Goal: Task Accomplishment & Management: Complete application form

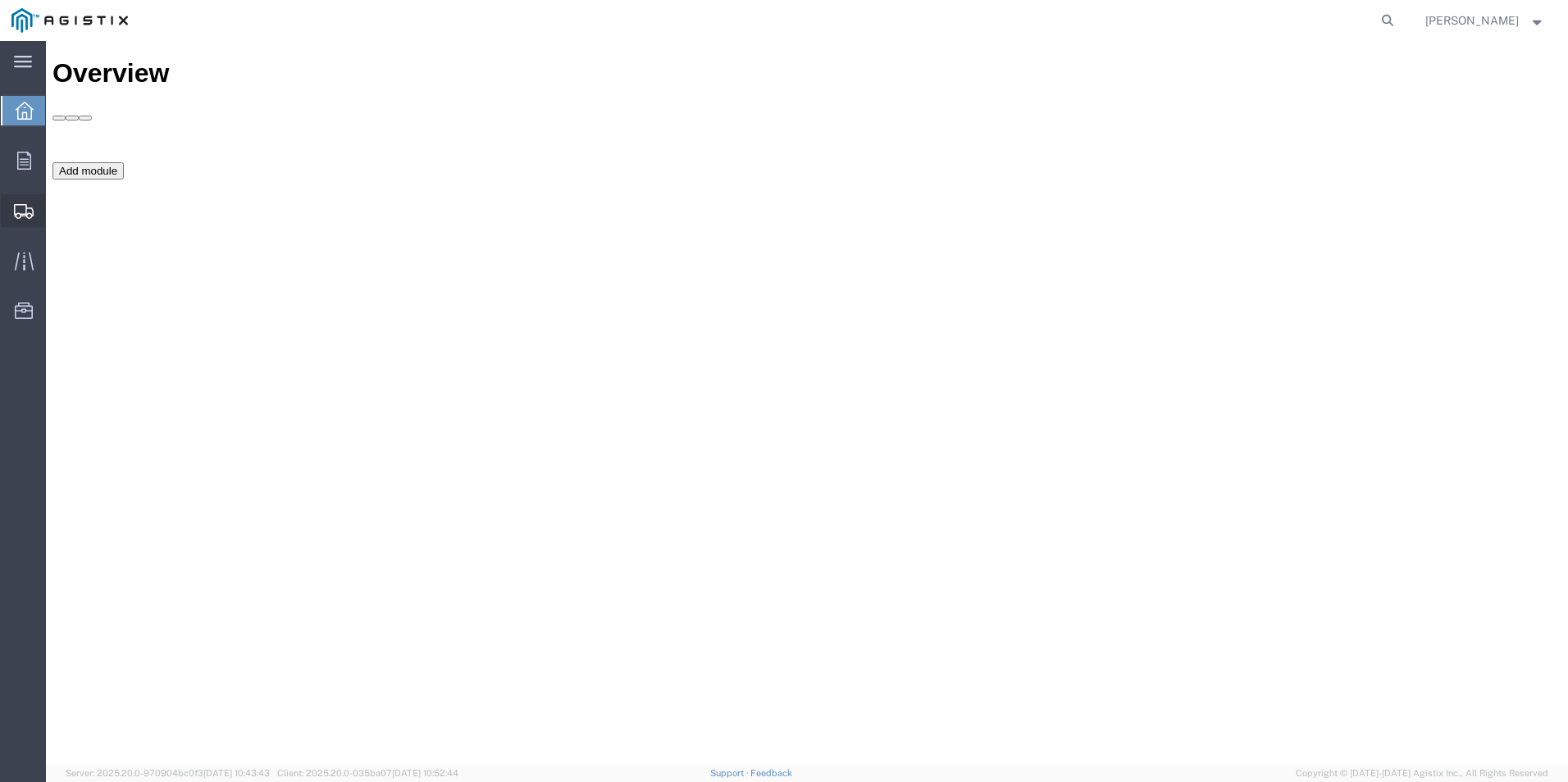
click at [0, 0] on span "Create Shipment" at bounding box center [0, 0] width 0 height 0
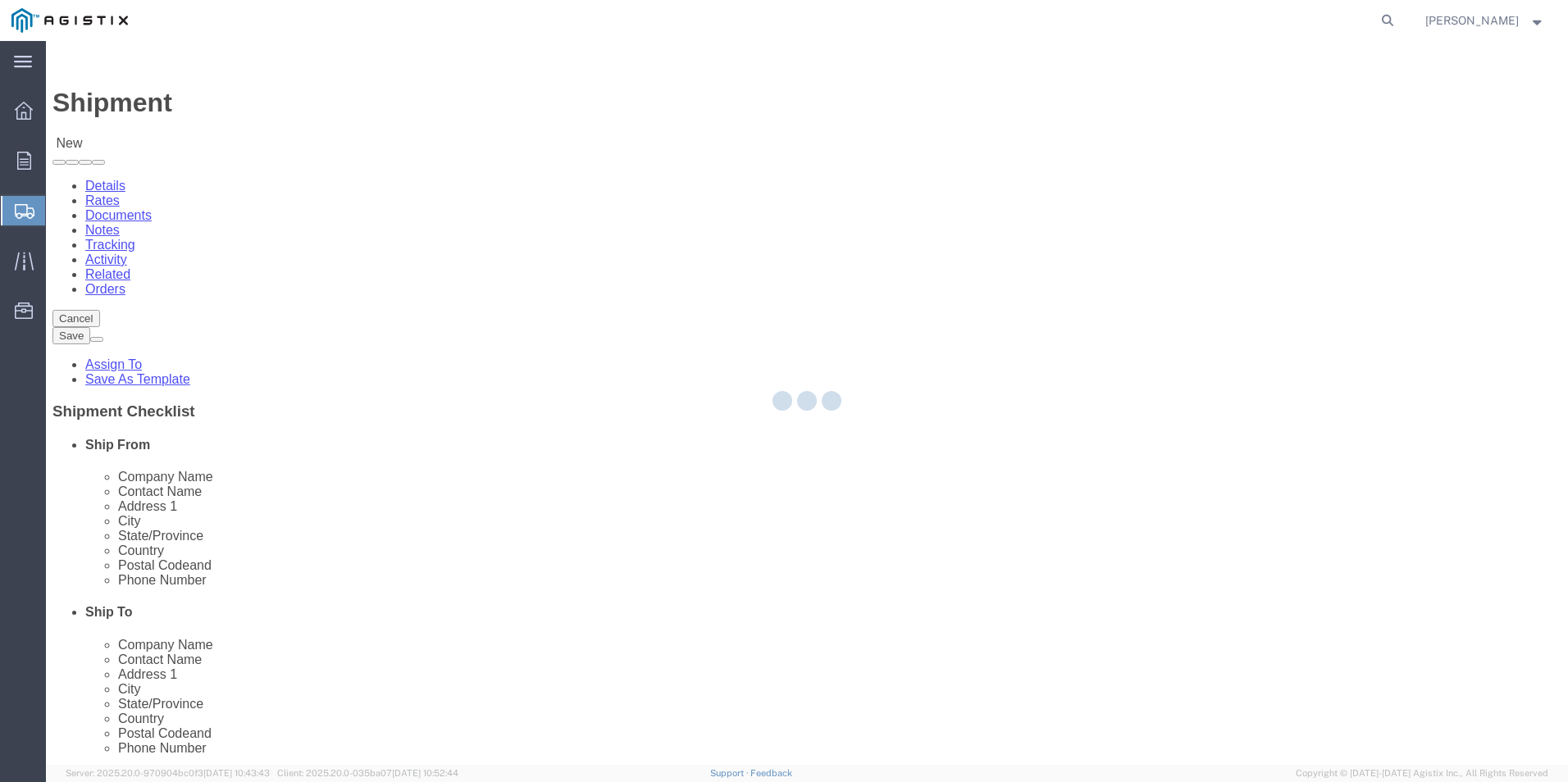
select select
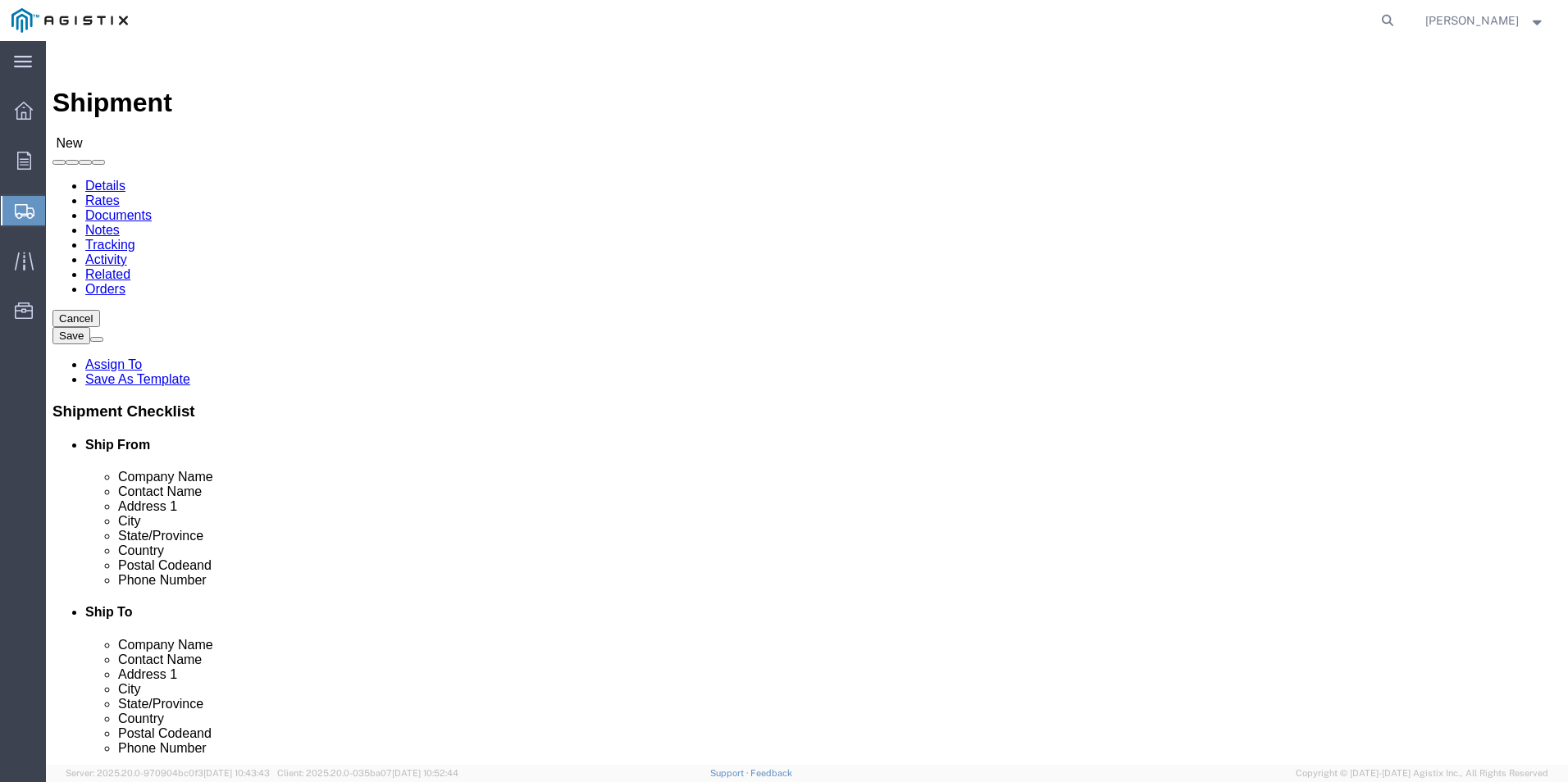
click select "Select Anixter Inc PG&E"
select select "9596"
click select "Select Anixter Inc PG&E"
select select
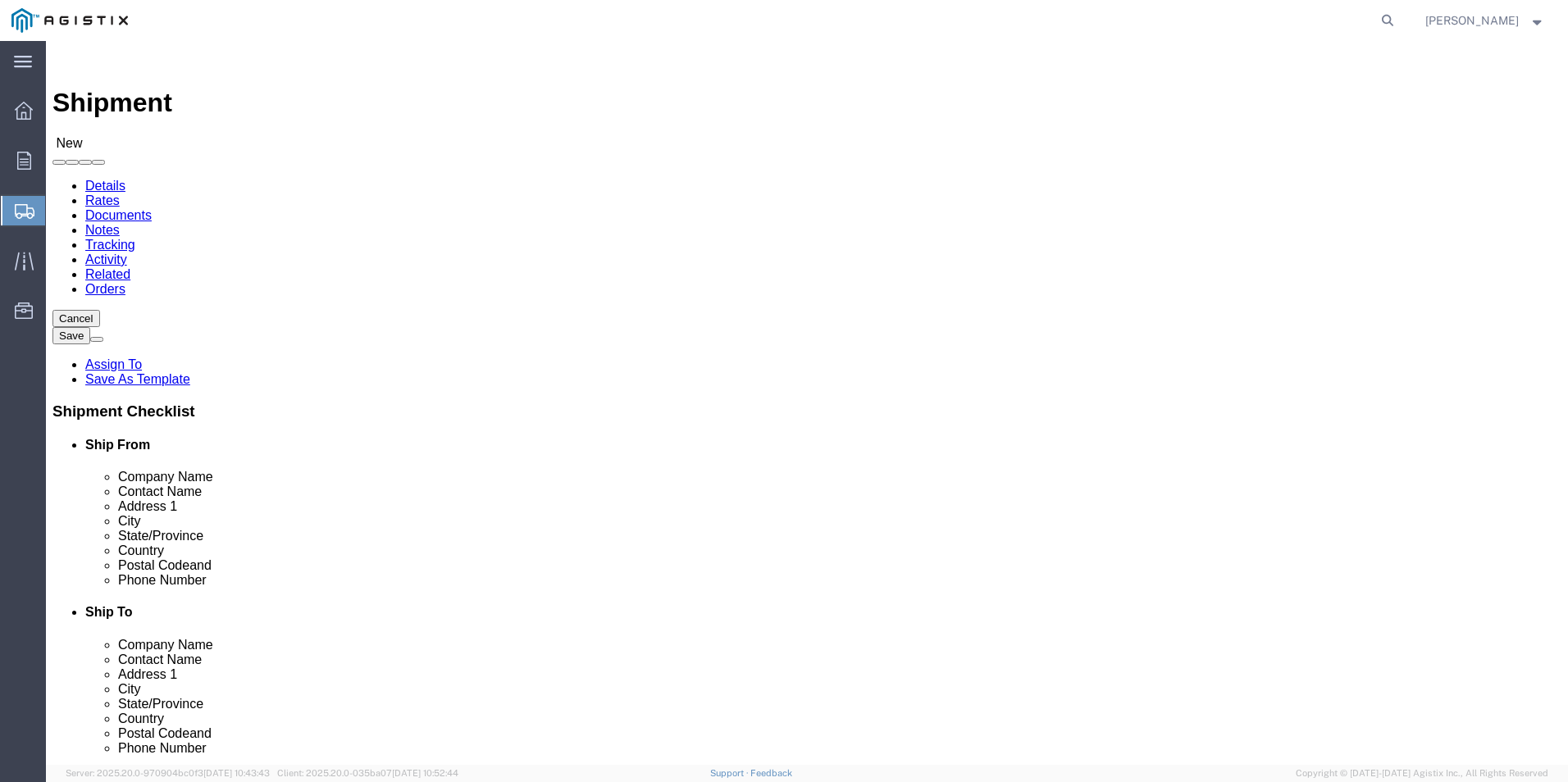
click select "Select All Others [GEOGRAPHIC_DATA] [GEOGRAPHIC_DATA] [GEOGRAPHIC_DATA] [GEOGRA…"
select select "23082"
click select "Select All Others [GEOGRAPHIC_DATA] [GEOGRAPHIC_DATA] [GEOGRAPHIC_DATA] [GEOGRA…"
click input "text"
type input "PG&E [GEOGRAPHIC_DATA]"
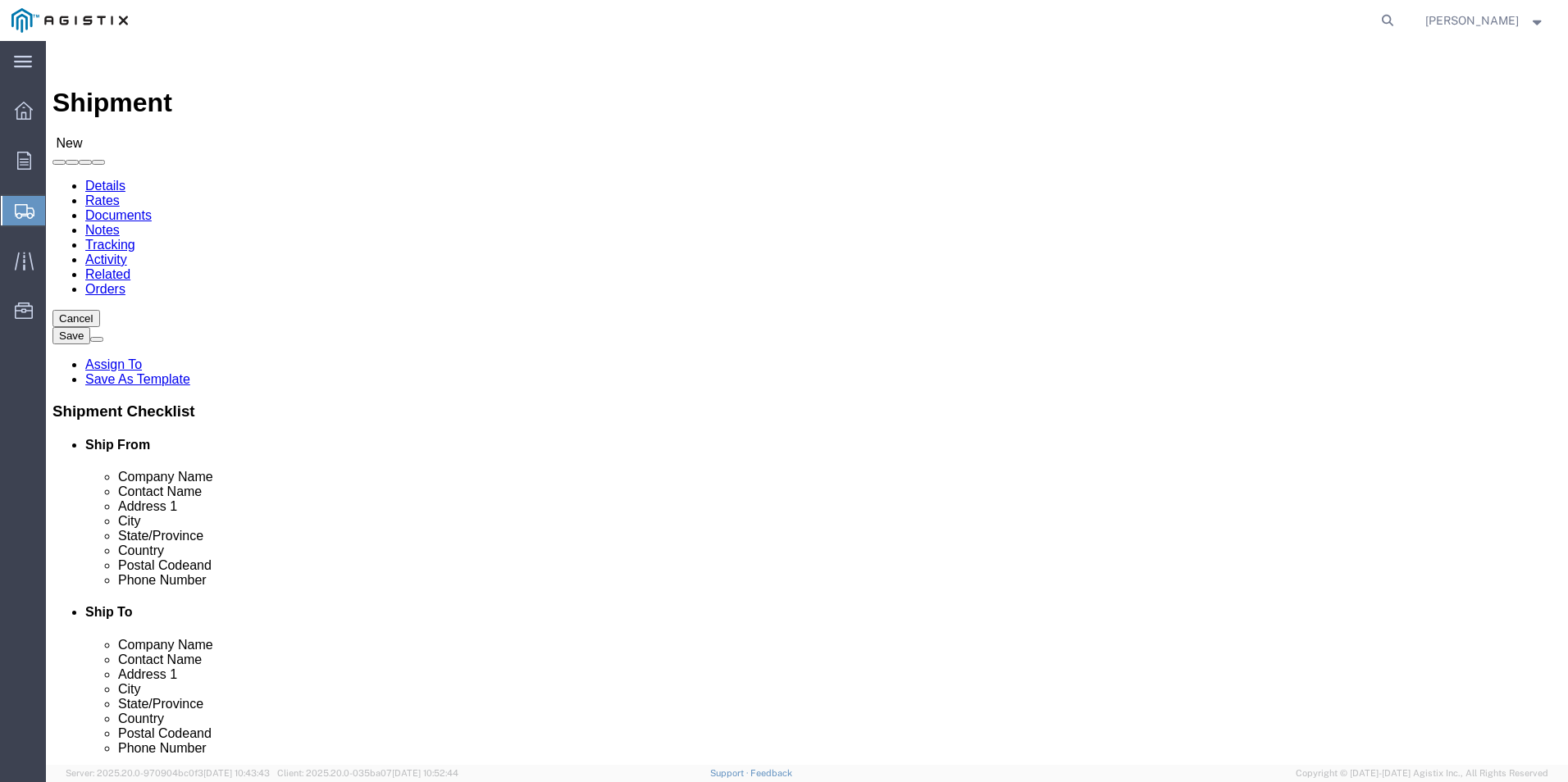
type input "JP Narnachia"
type input "[STREET_ADDRESS][PERSON_NAME]"
type input "[GEOGRAPHIC_DATA]"
type input "c"
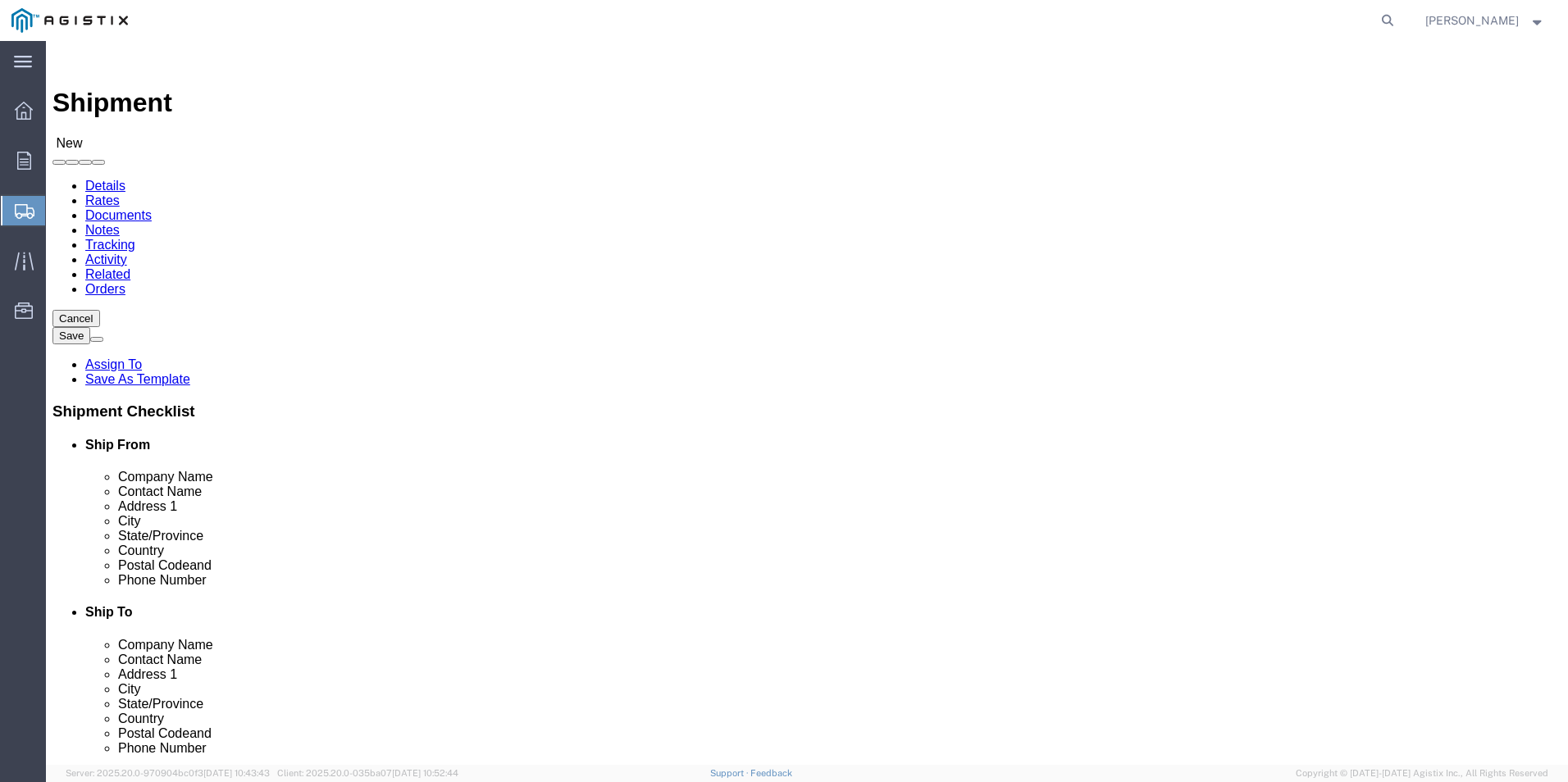
type input "ca"
click input "text"
type input "93313"
type input "u"
type input "US"
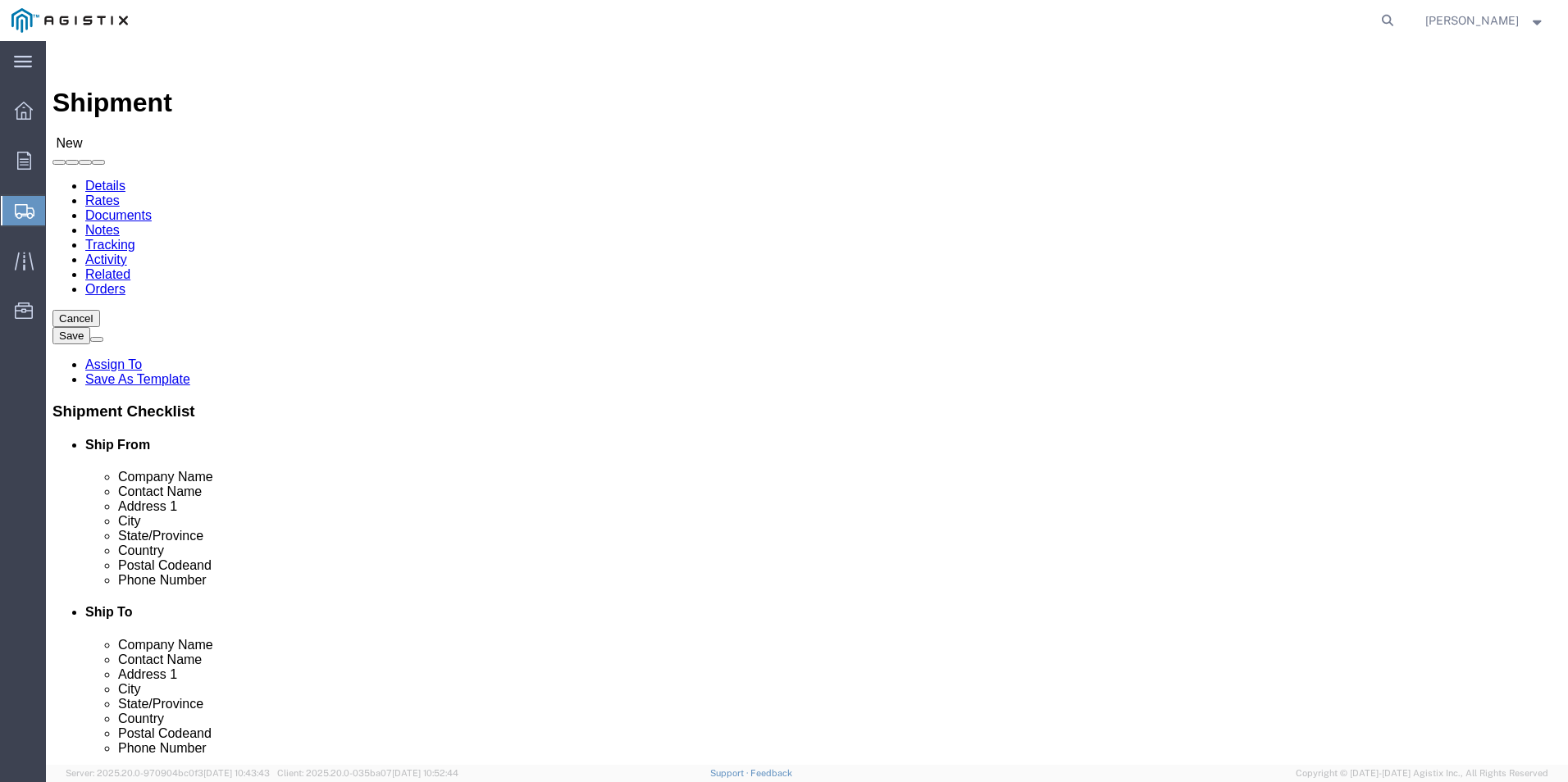
type input "[PHONE_NUMBER]"
click input "text"
type input "p"
type input "PG&E - [GEOGRAPHIC_DATA]"
type input "REPAIR SHOP"
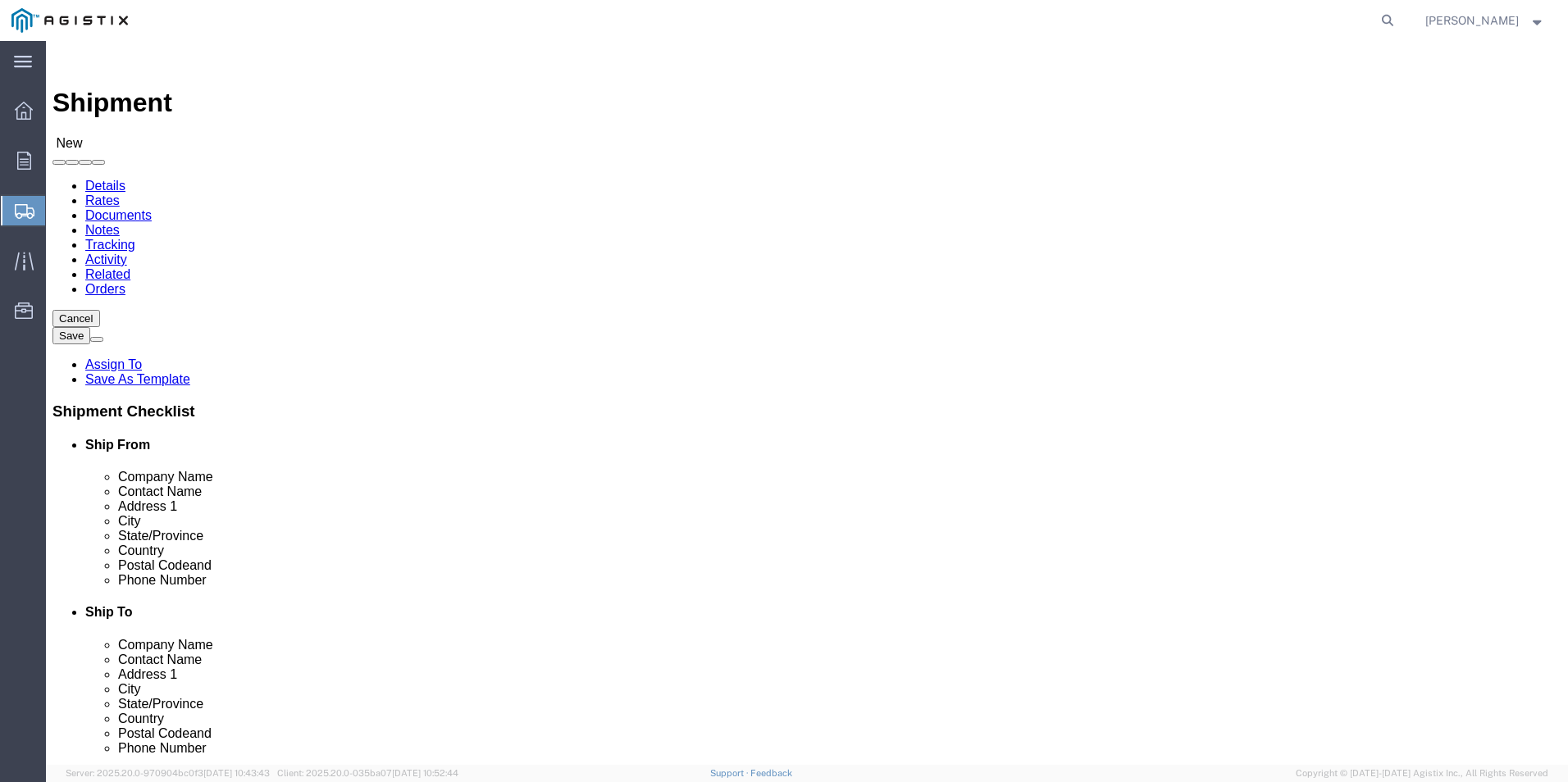
type input "[STREET_ADDRESS][PERSON_NAME]"
type input "EMERYVILLE"
type input "C"
drag, startPoint x: 851, startPoint y: 658, endPoint x: 876, endPoint y: 660, distance: 25.1
click input "Postal Code"
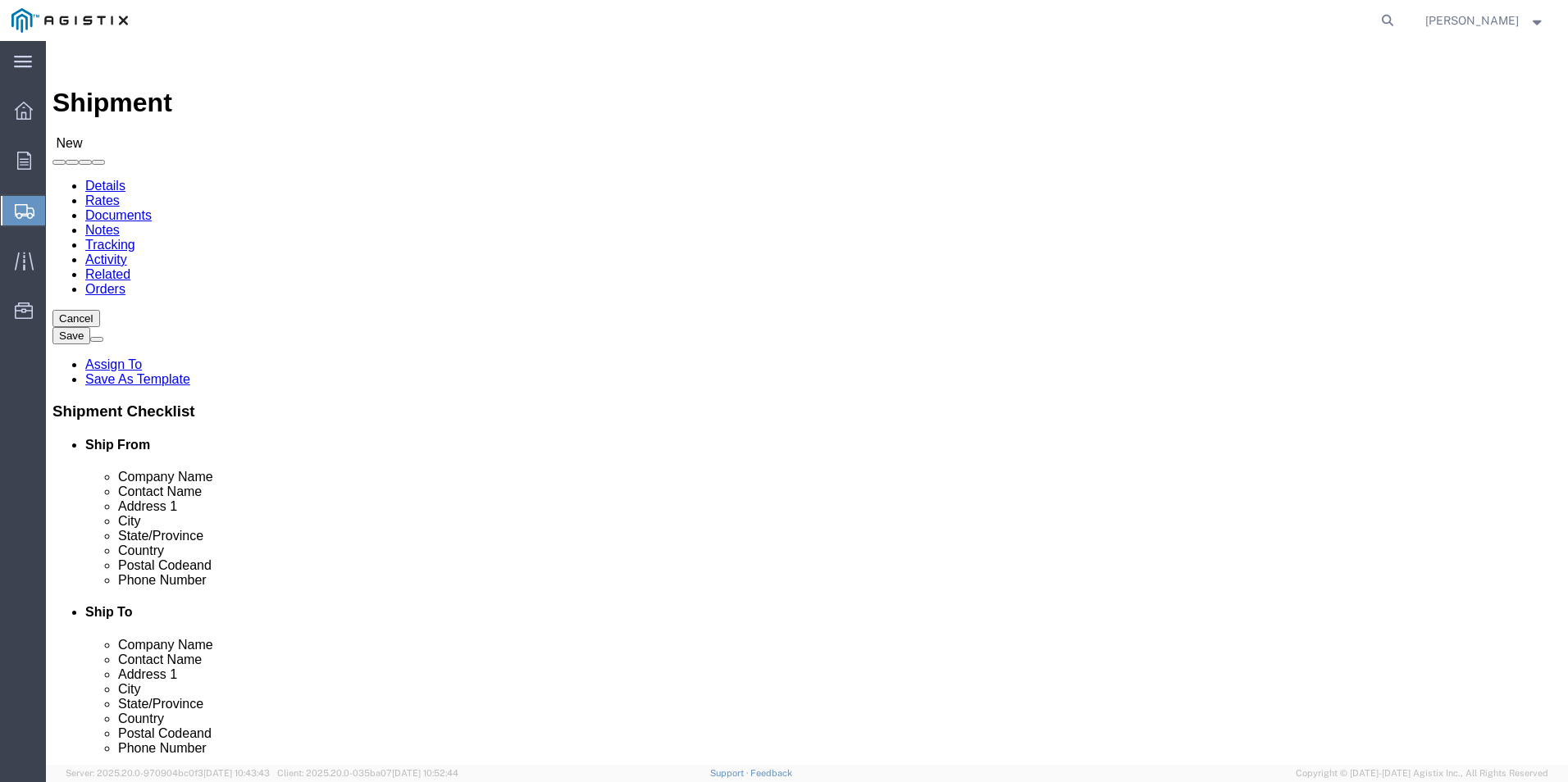
type input "94608"
drag, startPoint x: 477, startPoint y: 660, endPoint x: 437, endPoint y: 656, distance: 40.2
click input "US"
click input "text"
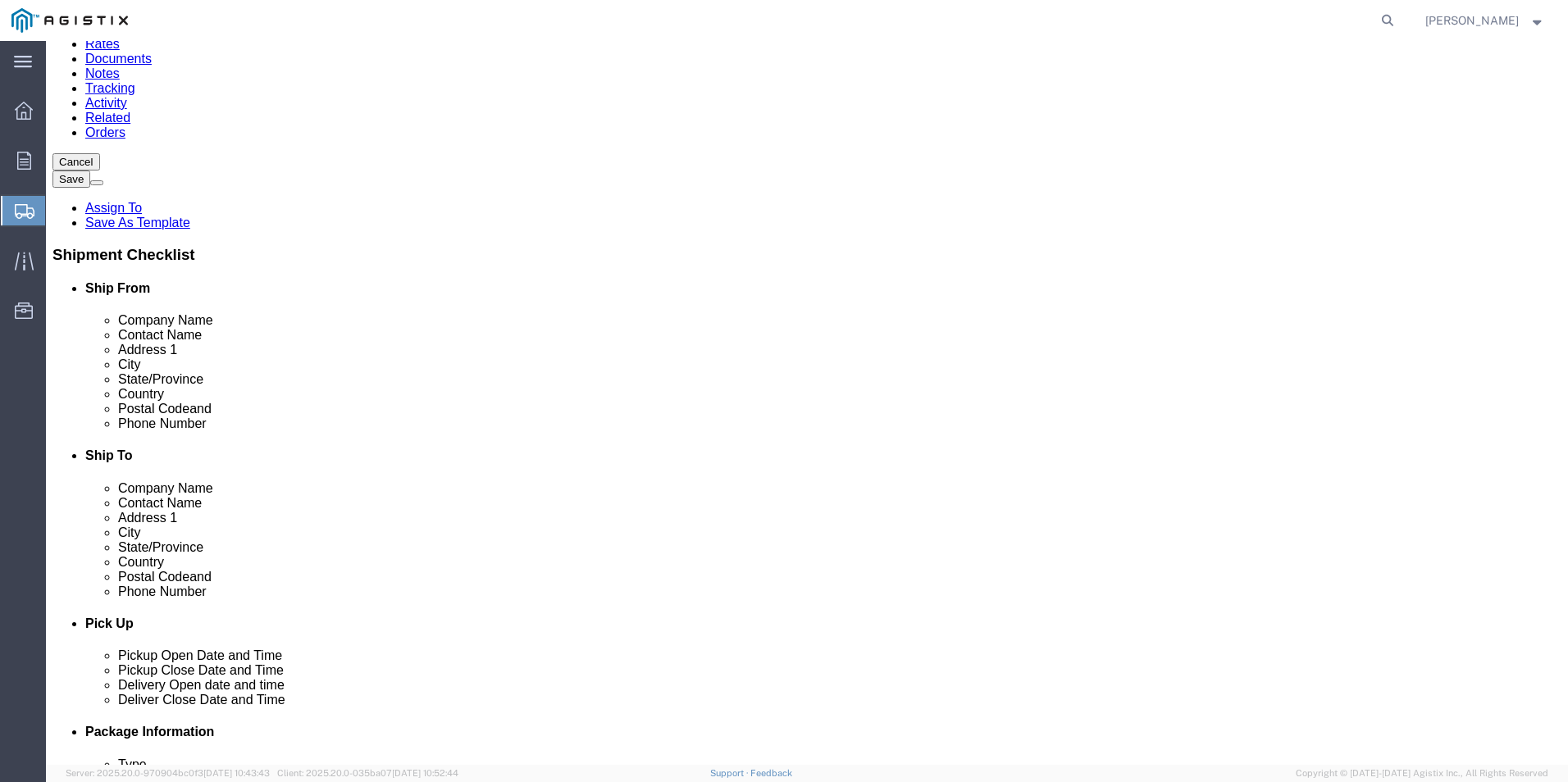
scroll to position [246, 0]
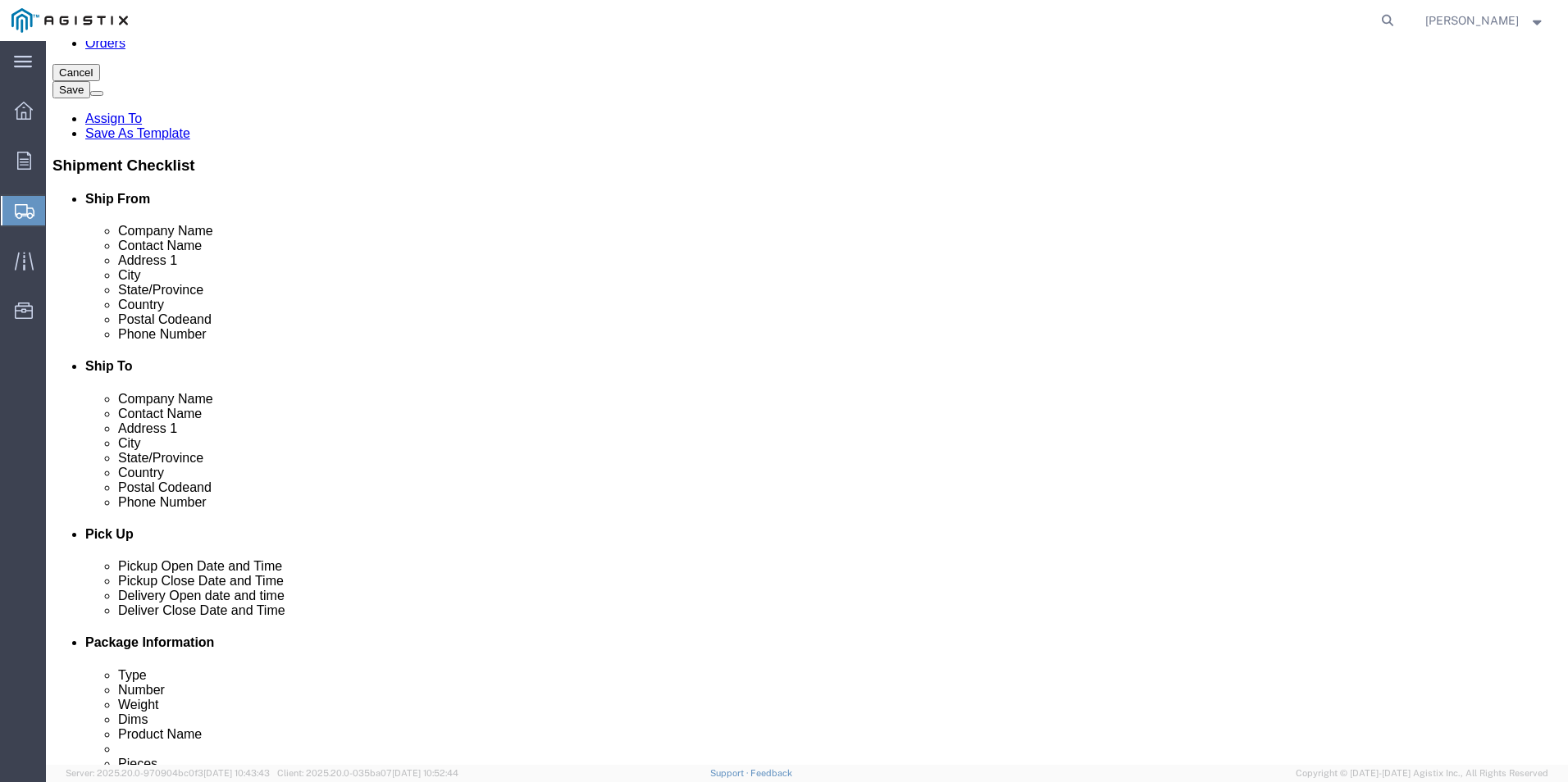
click input "text"
type input "[PHONE_NUMBER]"
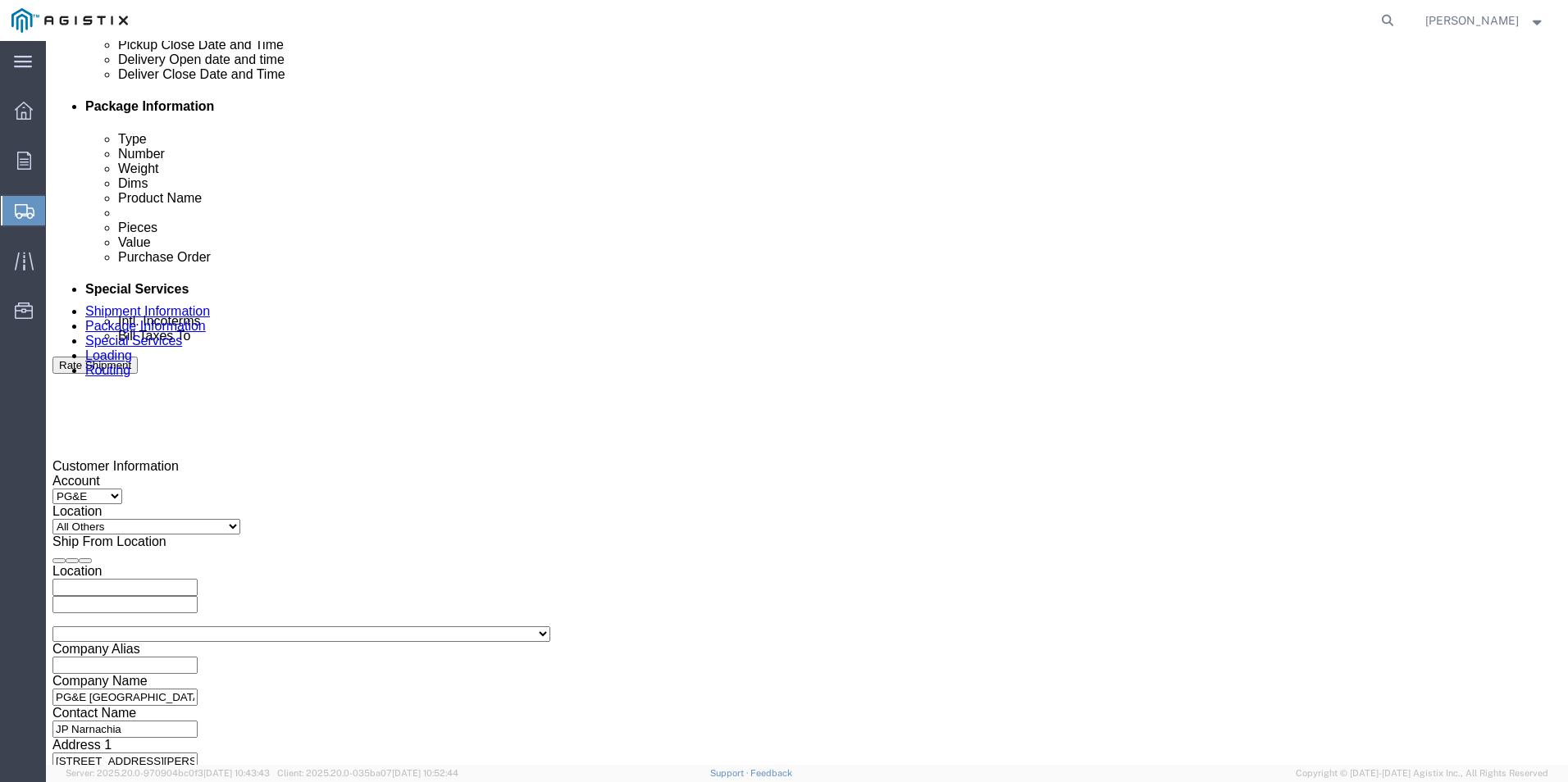
scroll to position [820, 0]
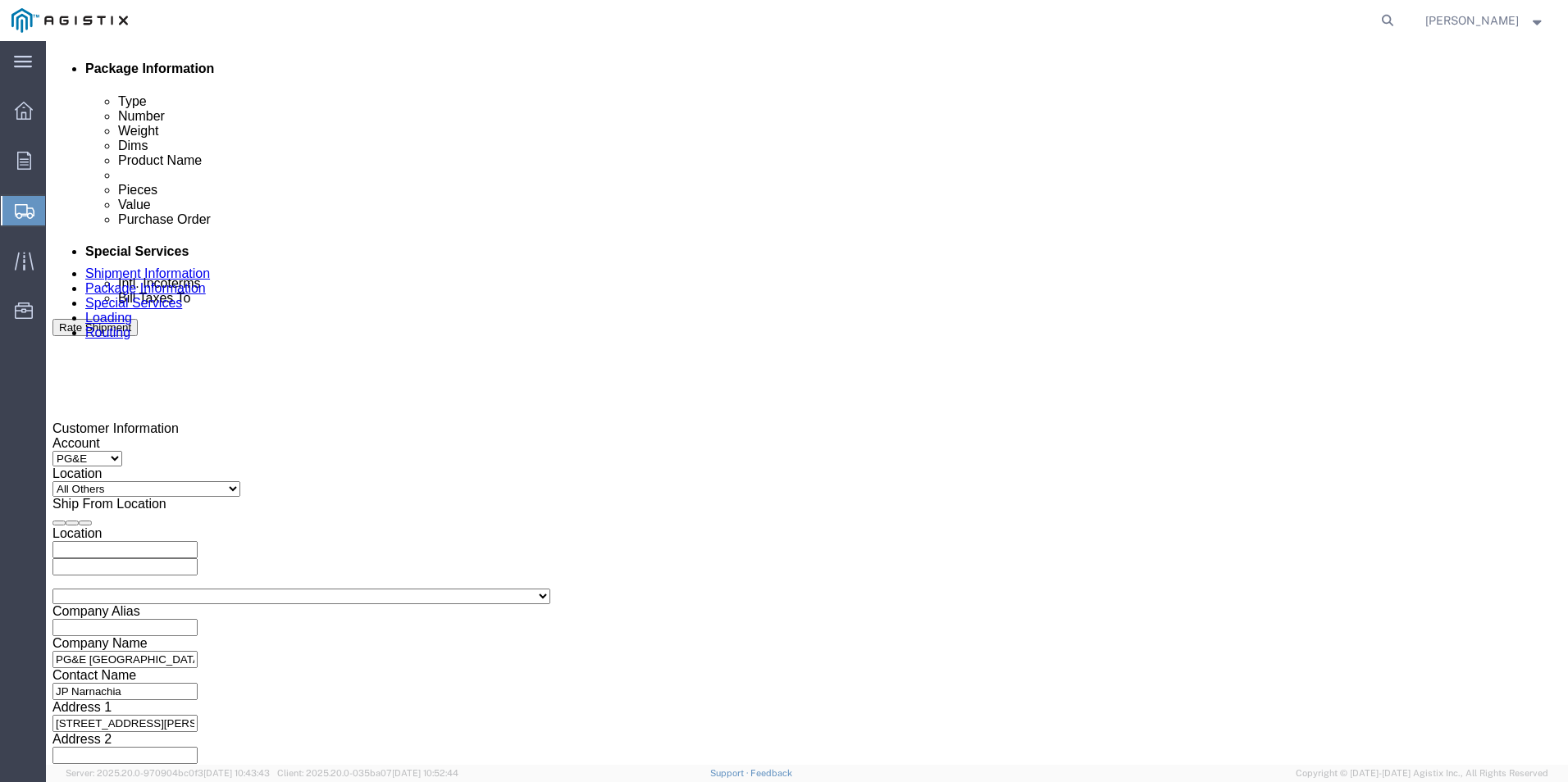
click div "[DATE] 12:00 PM"
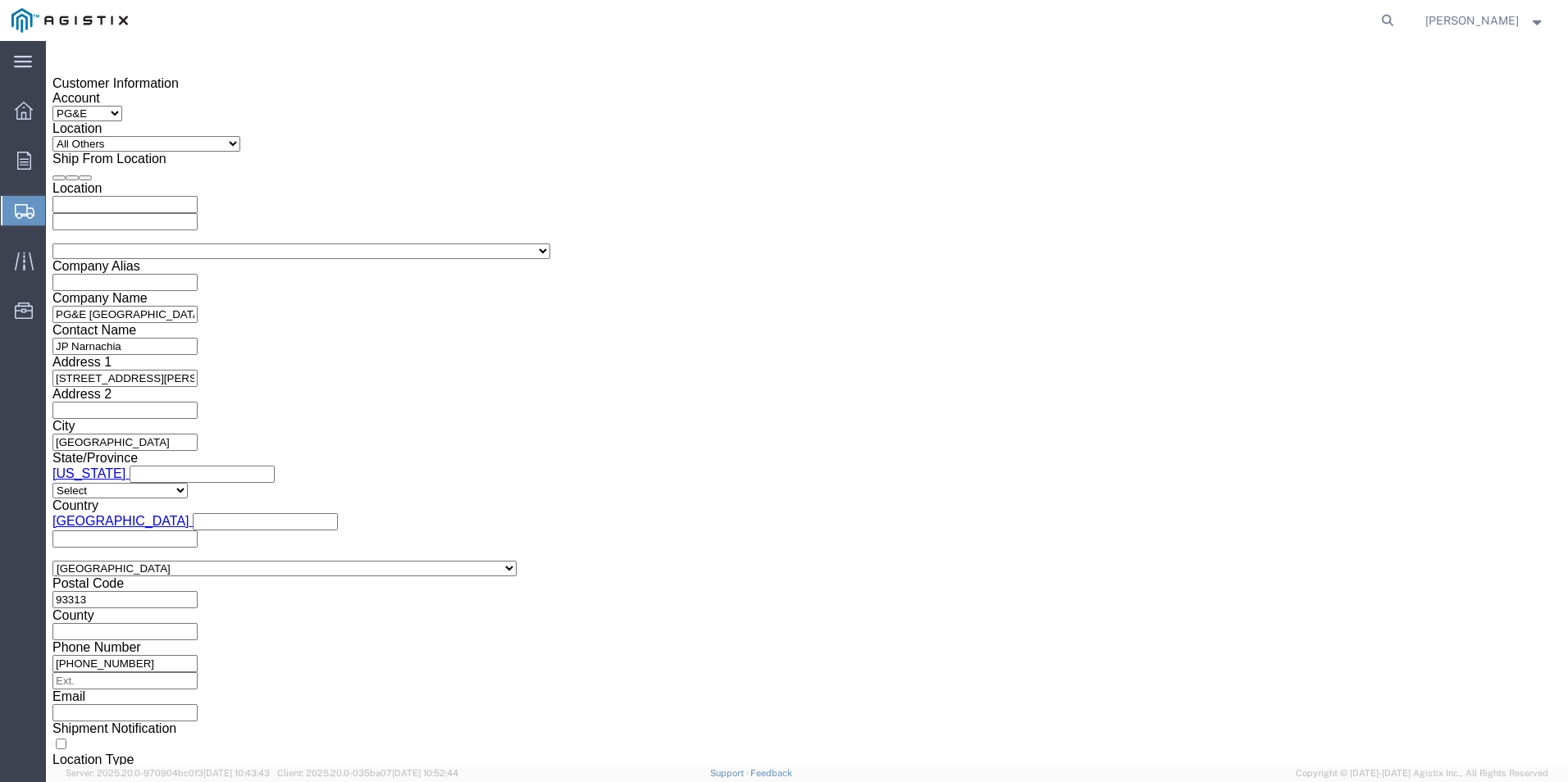
type input "7:00 A"
type input "7:00 AM"
click button "Apply"
drag, startPoint x: 397, startPoint y: 167, endPoint x: 392, endPoint y: 180, distance: 13.9
click div "[DATE] 8:00 AM"
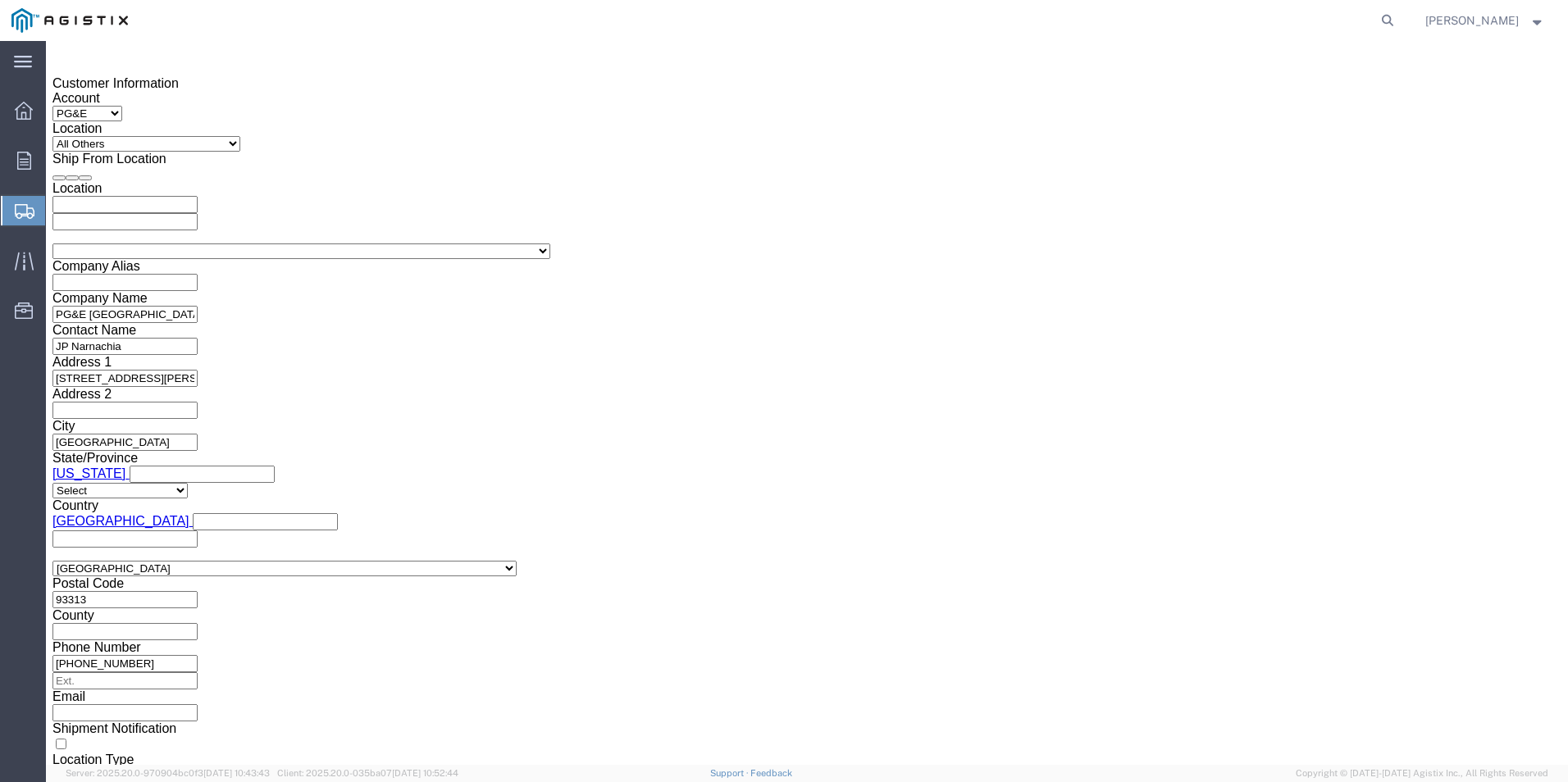
type input "2:00 PM"
click button "Apply"
click div
click input "3:00 PM"
type input "6:00 AM"
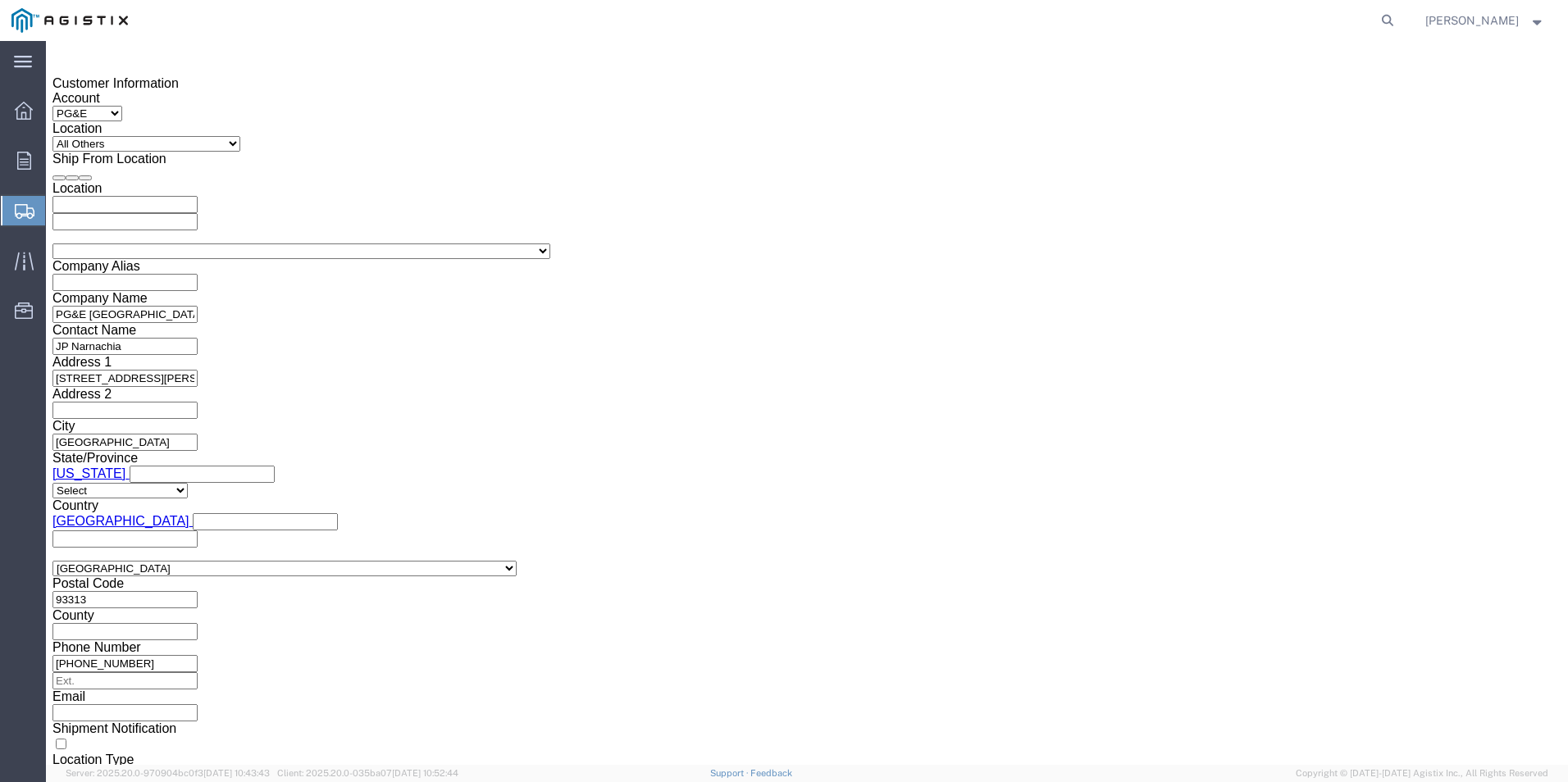
click button "Apply"
click div
type input "2:00 P"
type input "2:00 PM"
click button "Apply"
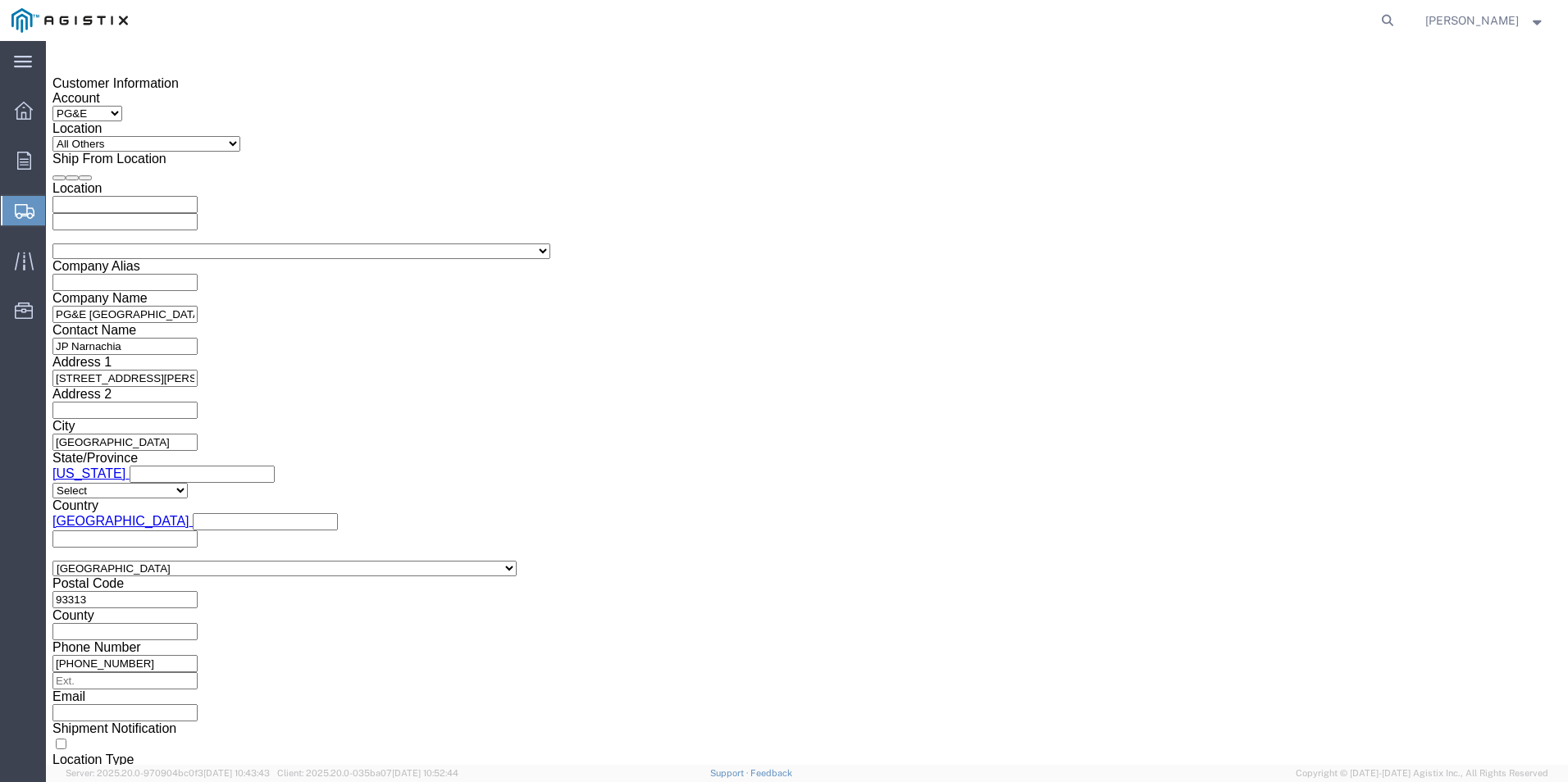
click input "text"
type input "3501367807"
click div "Shipping Mode (Optional)"
click button "Continue"
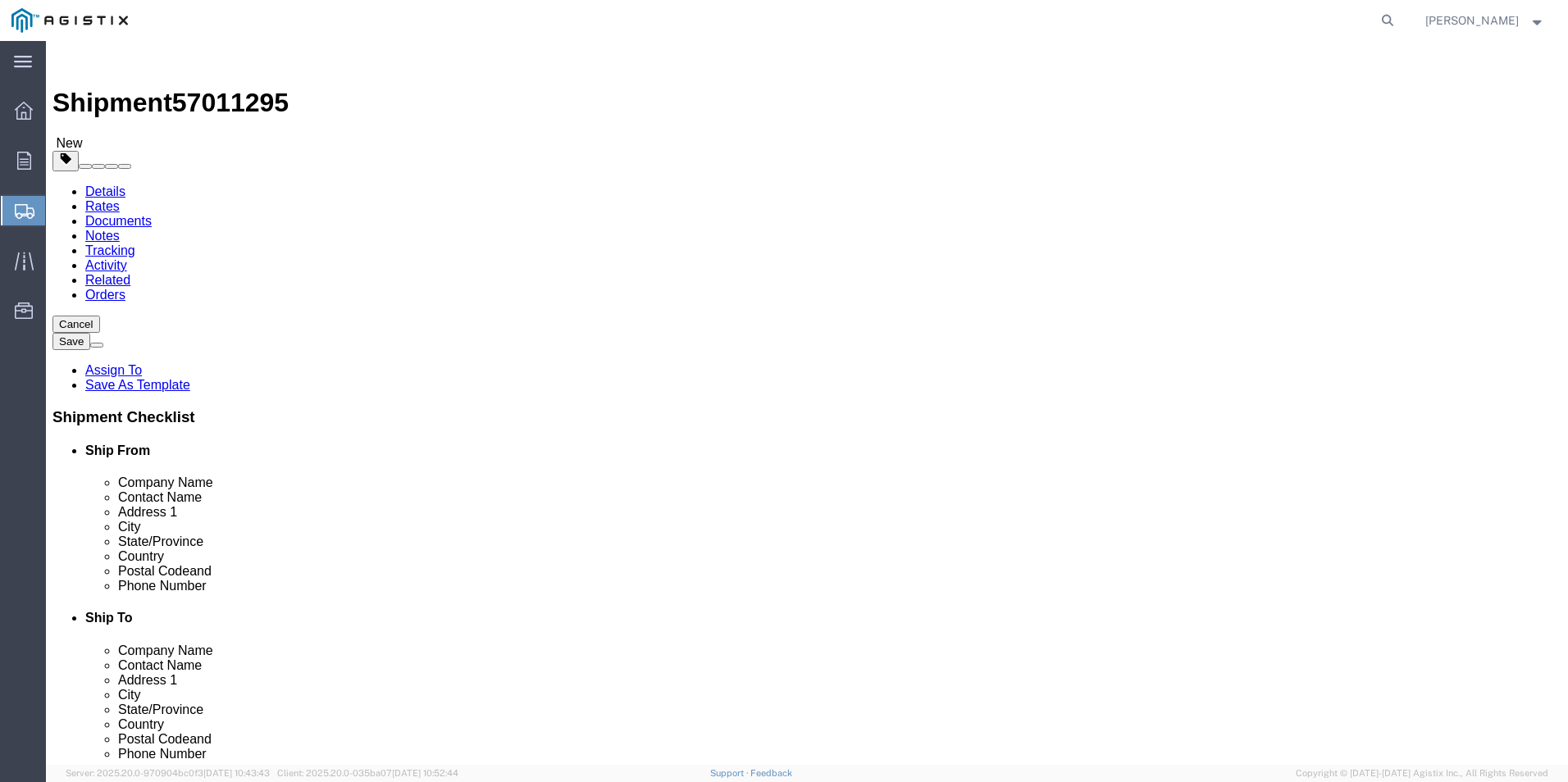
click select "Select Bulk Bundle(s) Cardboard Box(es) Carton(s) Crate(s) Drum(s) (Fiberboard)…"
select select "PSNS"
click select "Select Bulk Bundle(s) Cardboard Box(es) Carton(s) Crate(s) Drum(s) (Fiberboard)…"
click input "text"
type input "1"
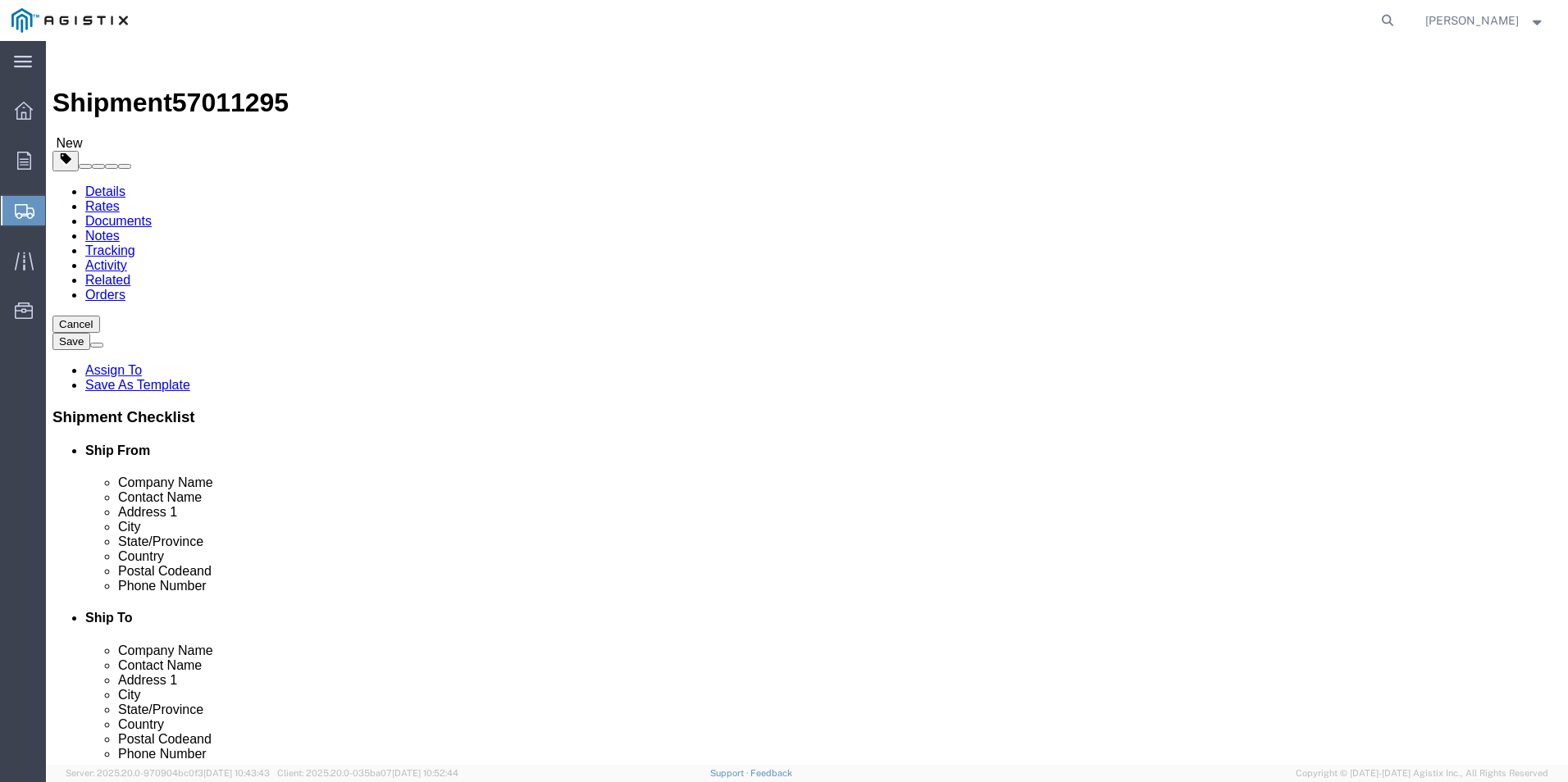
type input "2"
type input "60"
type input "48"
drag, startPoint x: 406, startPoint y: 377, endPoint x: 397, endPoint y: 382, distance: 10.3
click input "78"
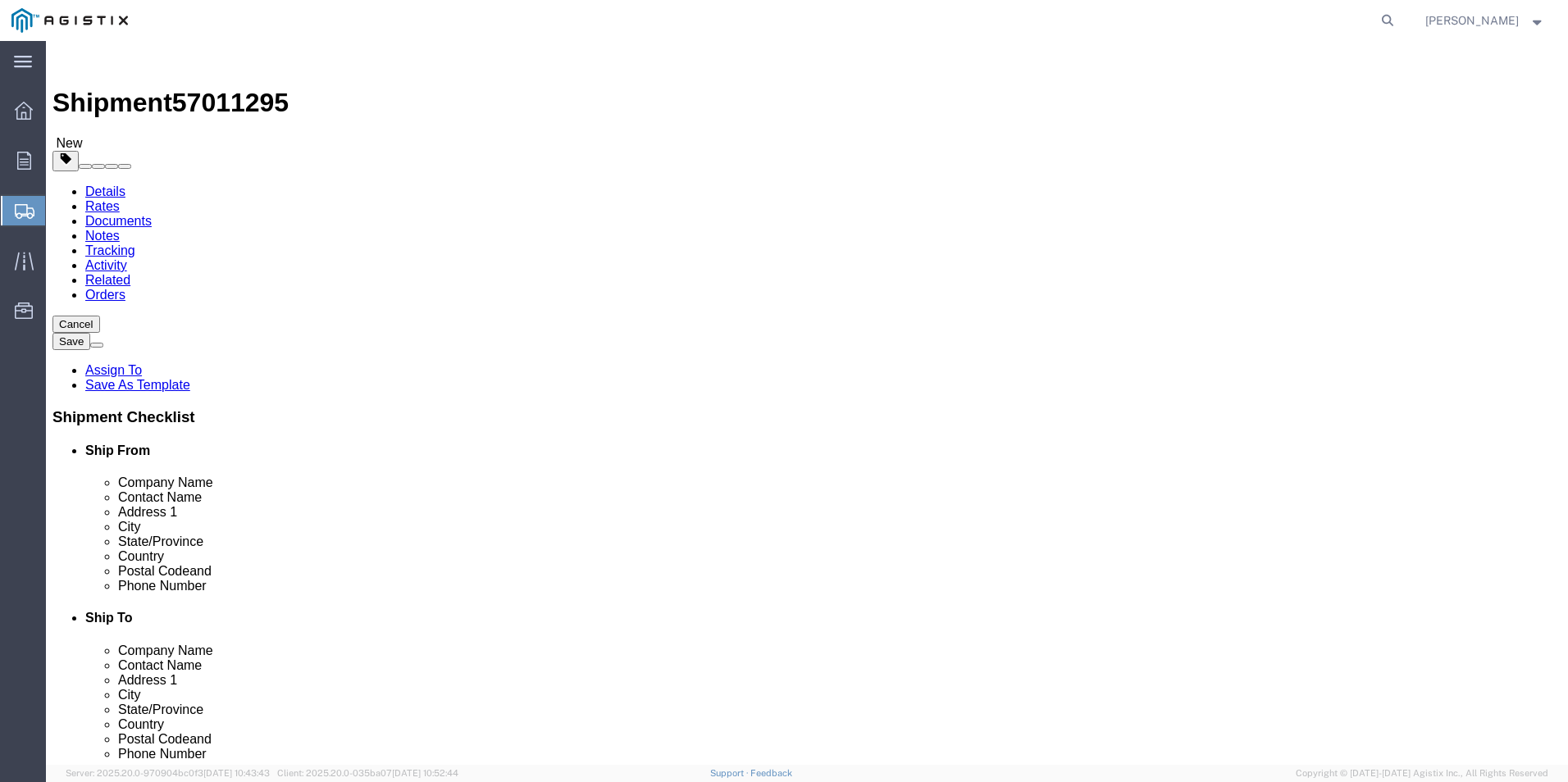
type input "7"
type input "85"
type input "6000"
click link "Add Content"
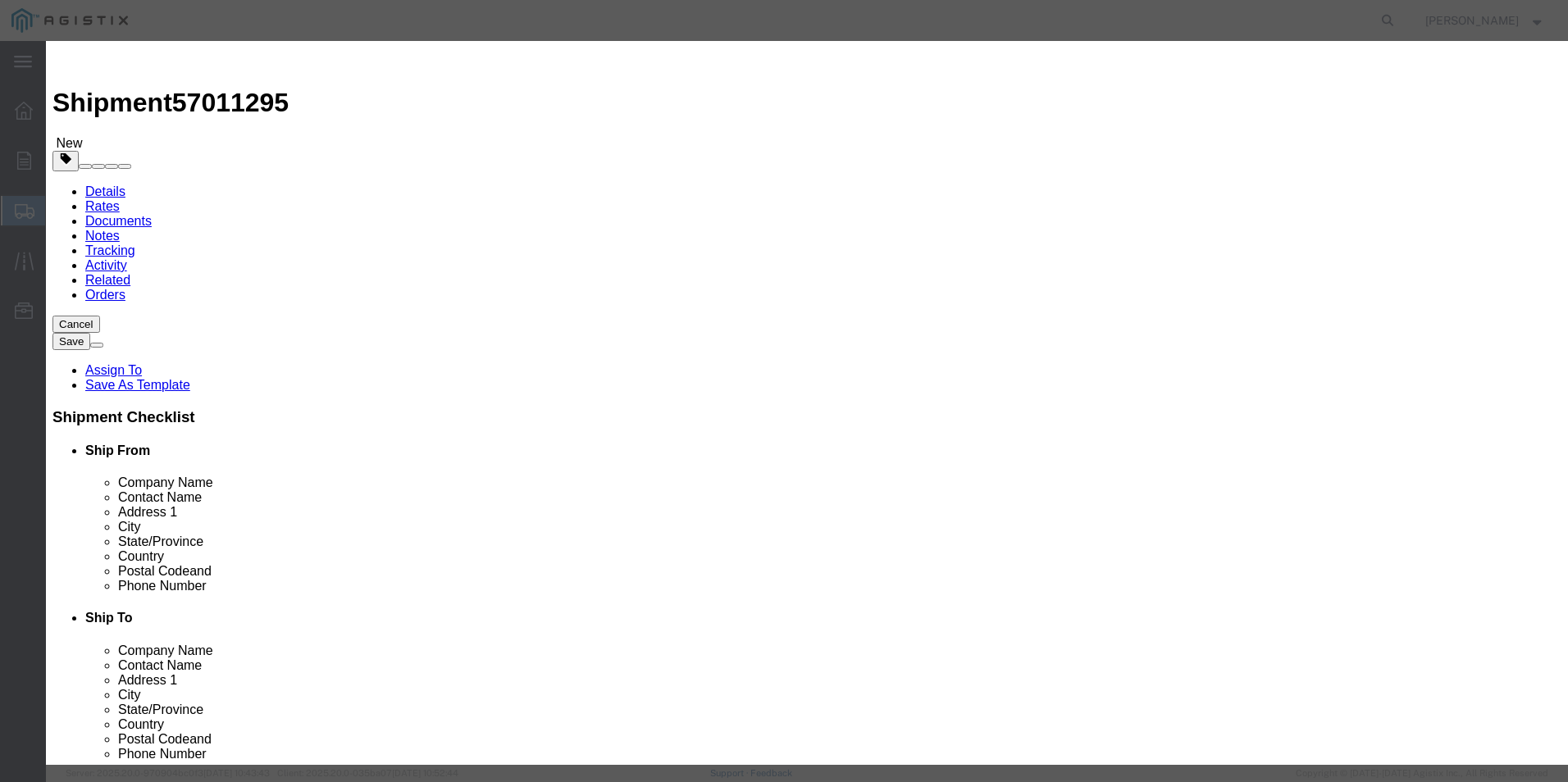
click input "text"
type input "M263252"
click td "Name: REGULATOR 200A MS VOLTAGE W/ CTRL"
select select
select select "USD"
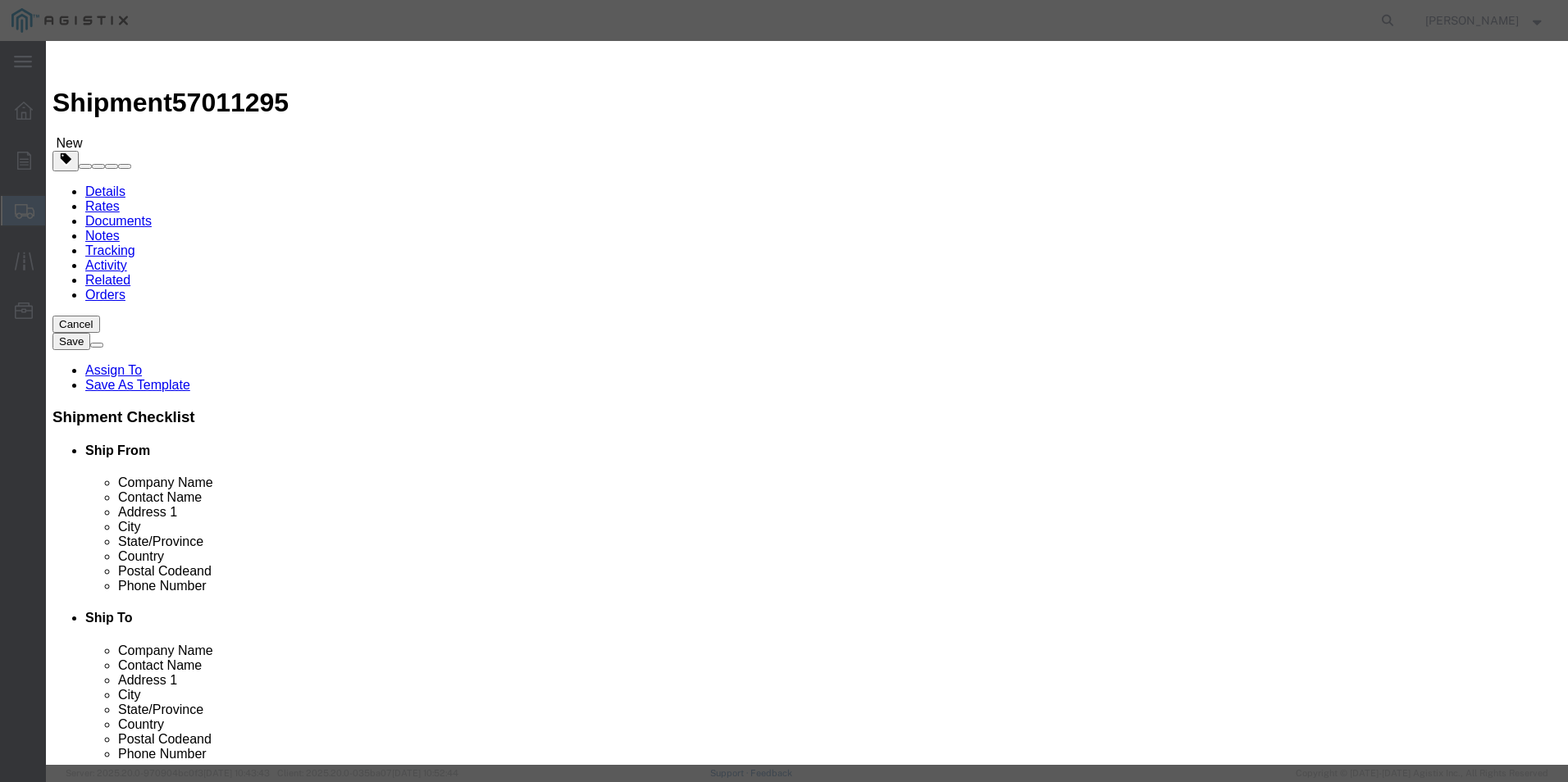
type input "REGULATOR 200A MS VOLTAGE W/ CTRL"
type input "M263252"
type input "REGULATOR 200A MS VOLTAGE W/ CTRL"
click input "text"
type input "2"
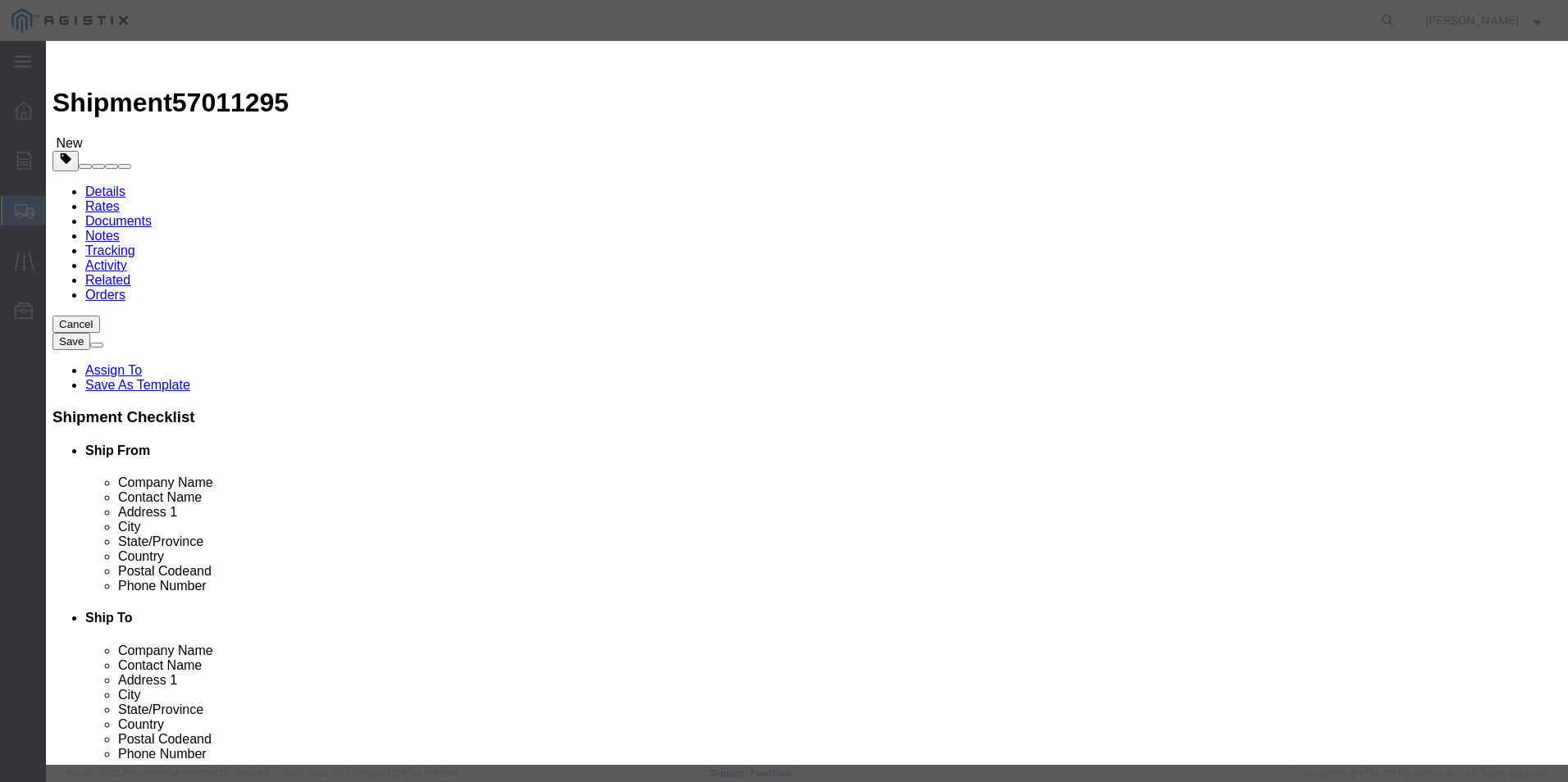
select select "EA"
click input "text"
type input "1"
type input "85000"
select select "70"
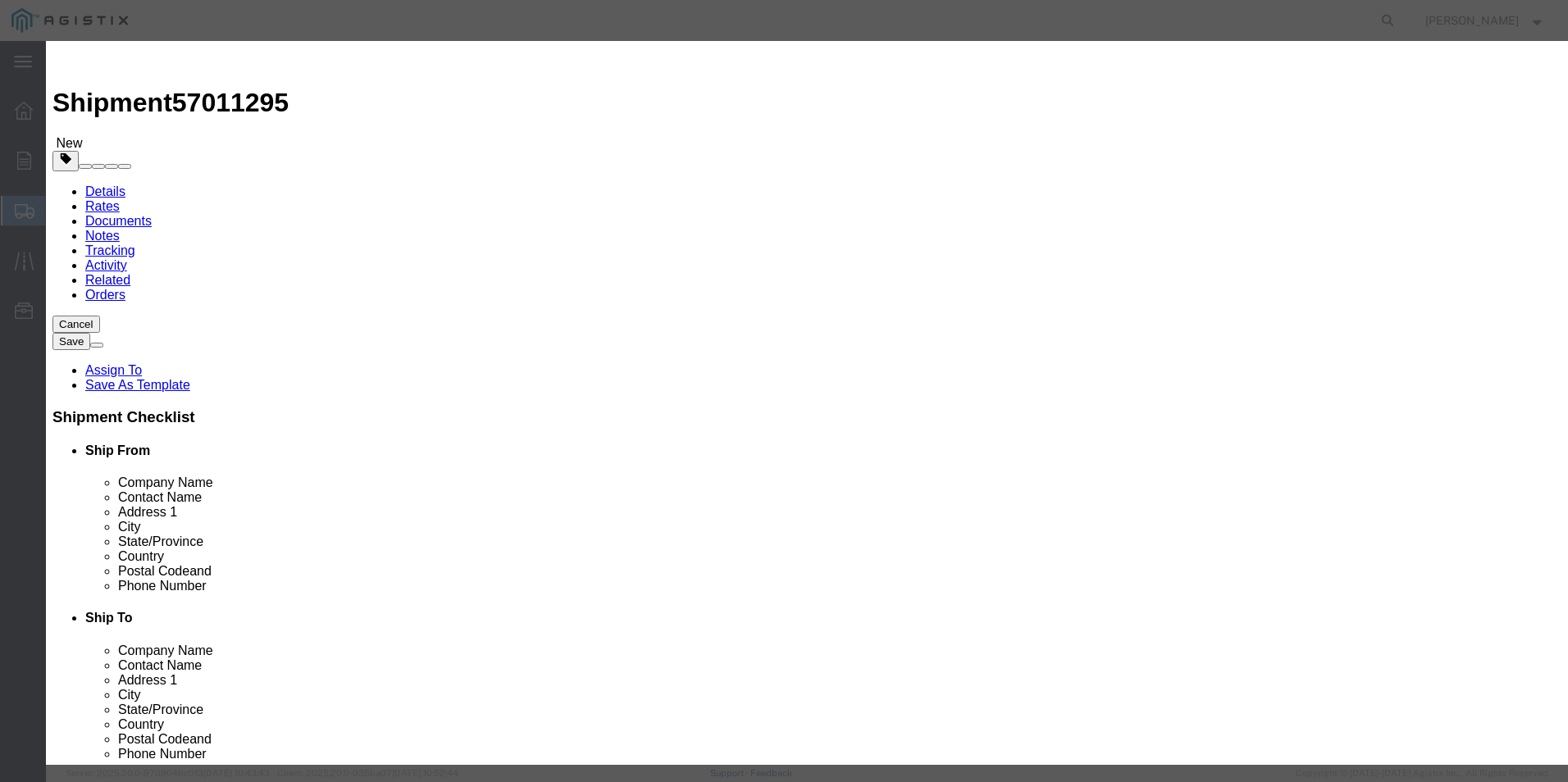
type textarea "MUST BE A FLATBED. UNITS MUST ARRIVE NO LATER THAN [DATE]"
click textarea
type textarea "M263252"
click button "Save & Close"
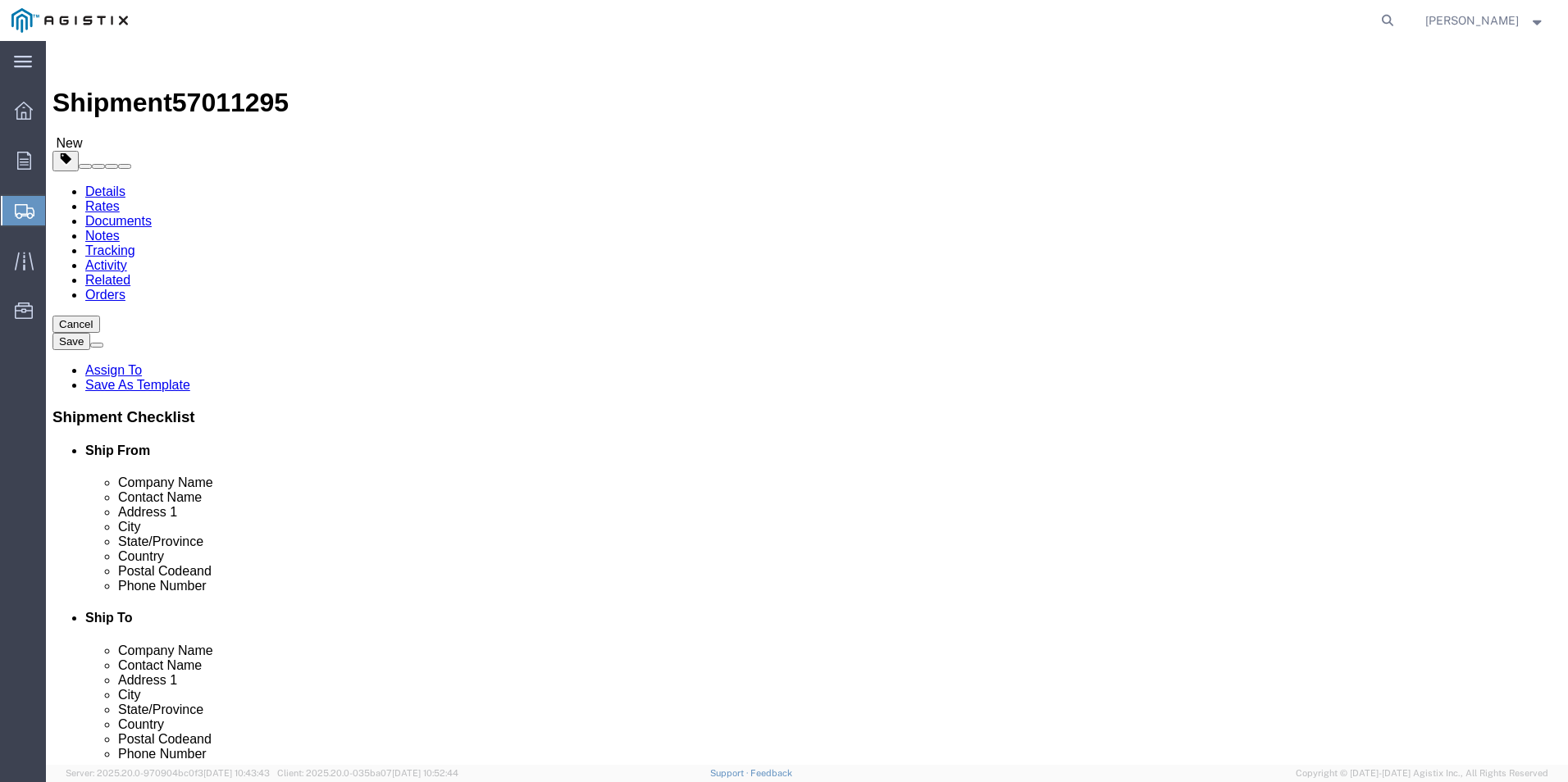
click button "Rate Shipment"
